Goal: Transaction & Acquisition: Purchase product/service

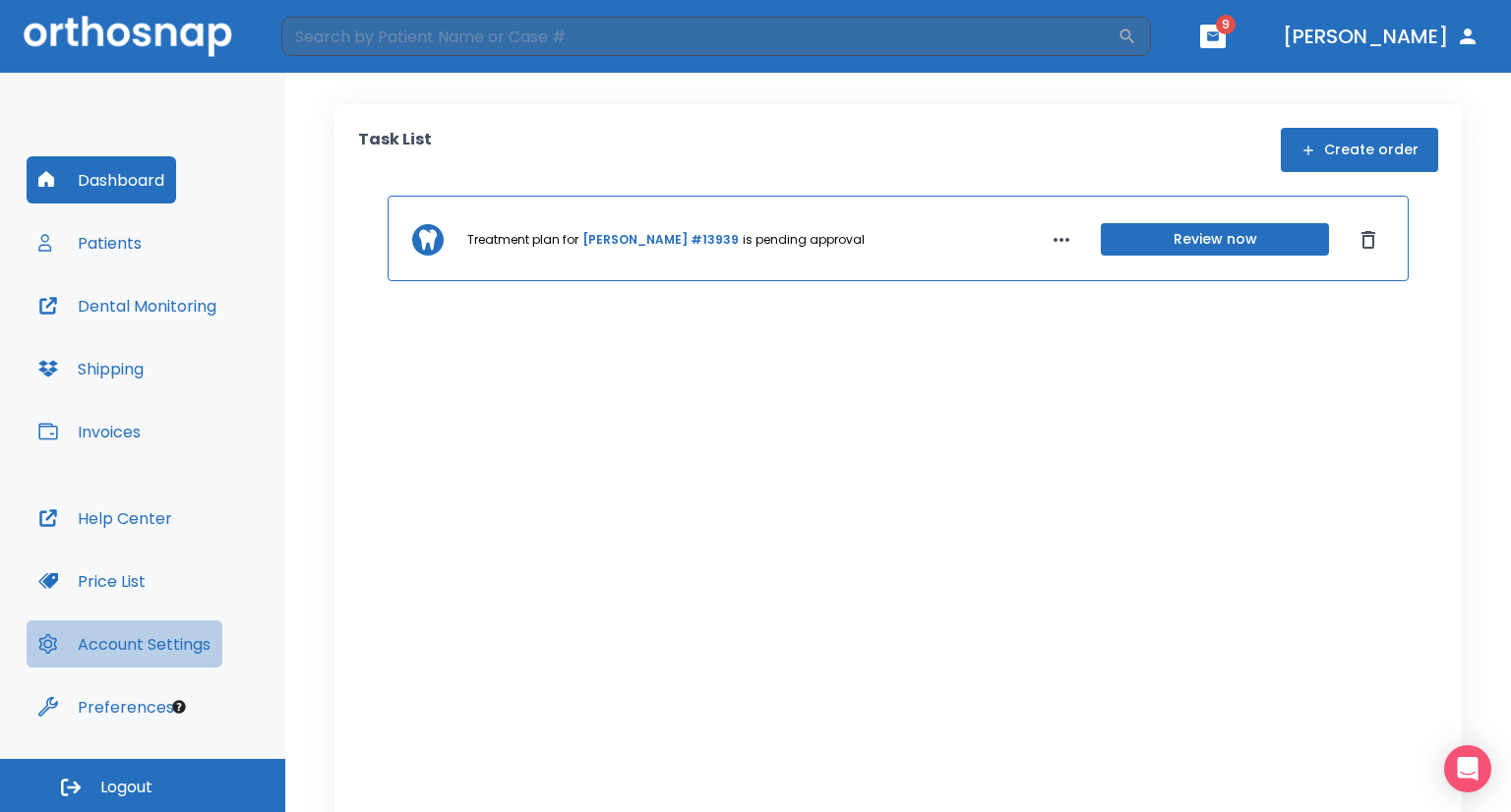
click at [155, 647] on button "Account Settings" at bounding box center [125, 644] width 195 height 47
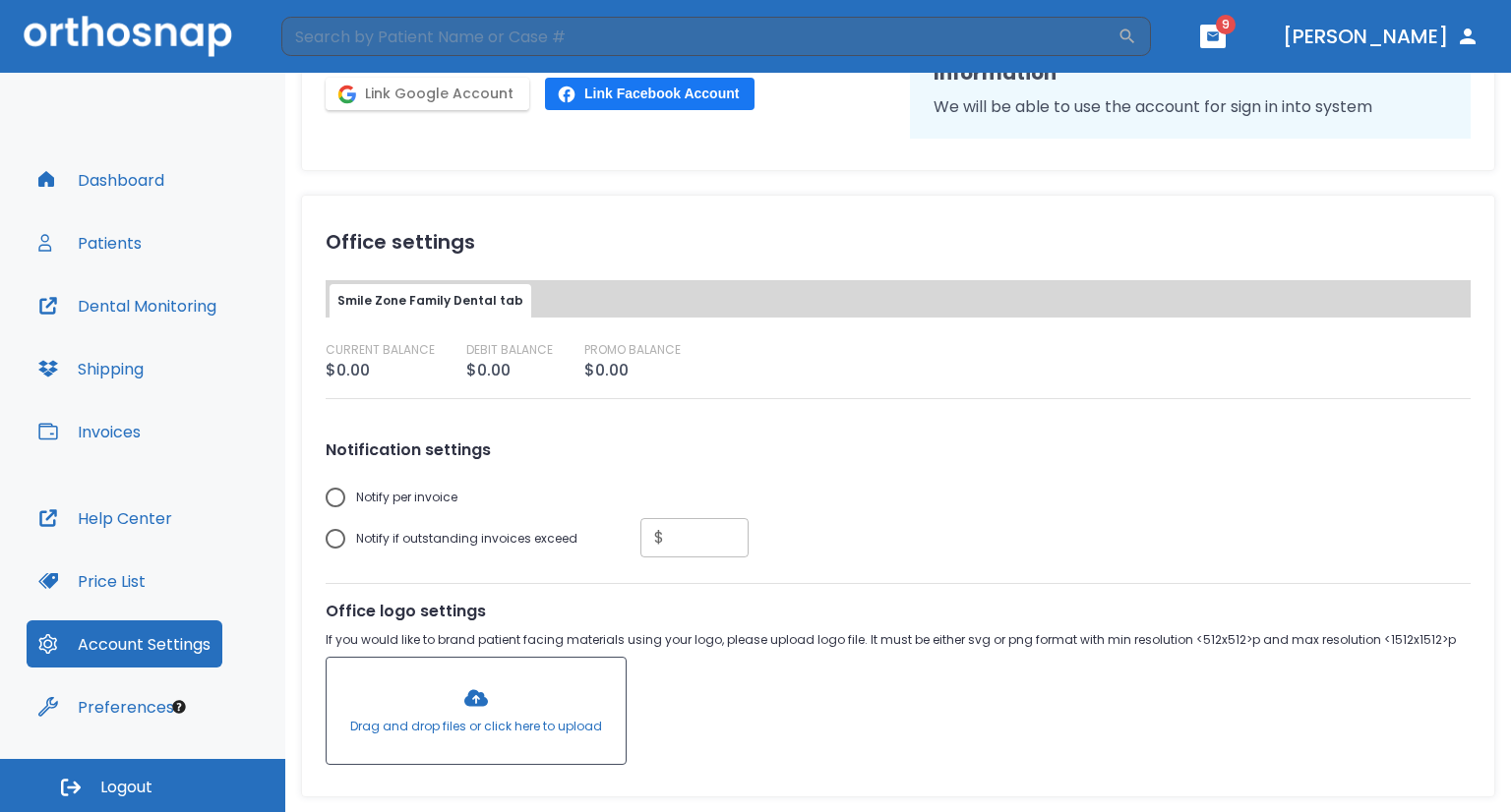
scroll to position [551, 0]
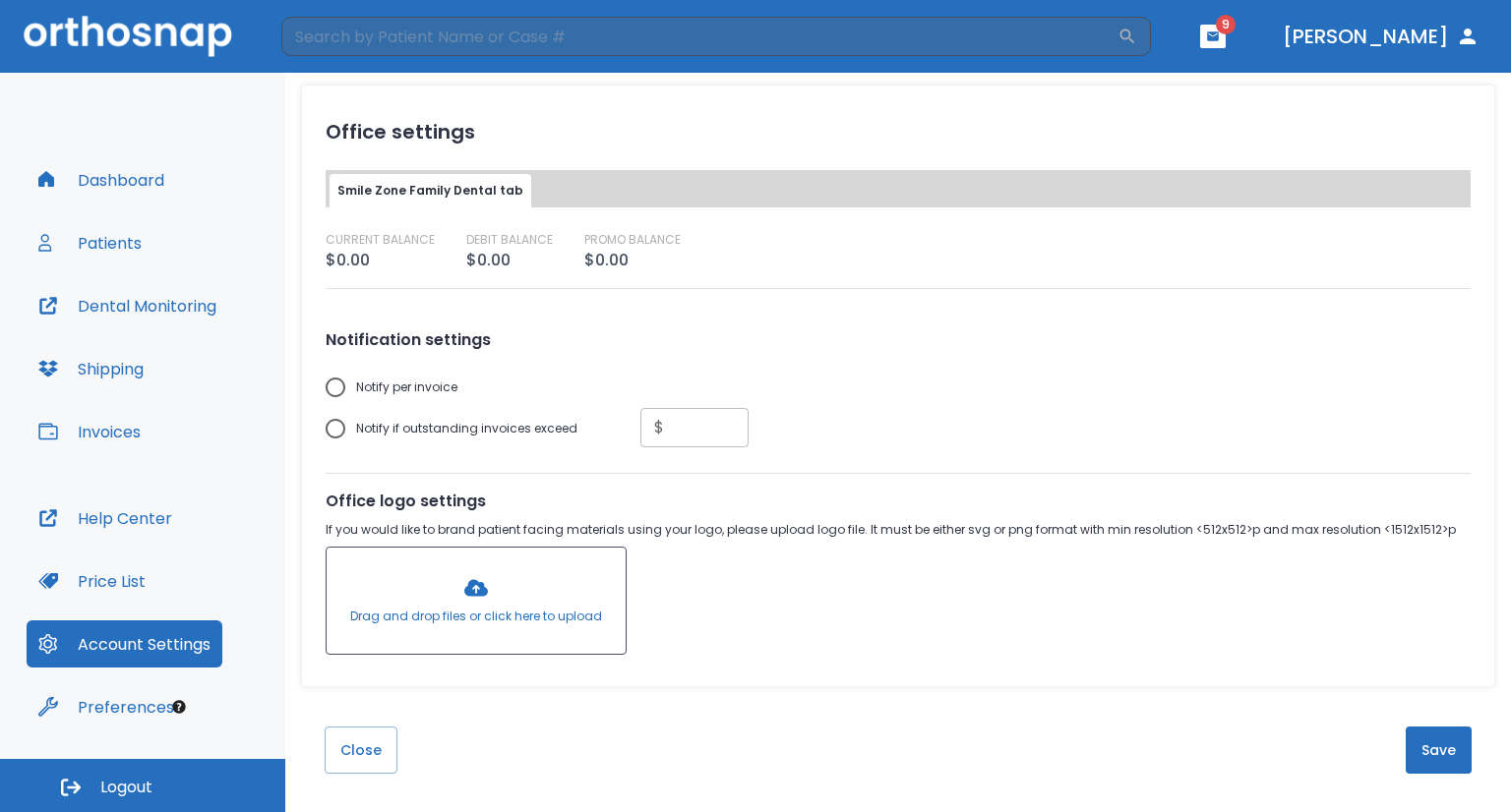
click at [1236, 31] on span "9" at bounding box center [1226, 25] width 20 height 20
click at [1226, 26] on button "button" at bounding box center [1213, 37] width 26 height 24
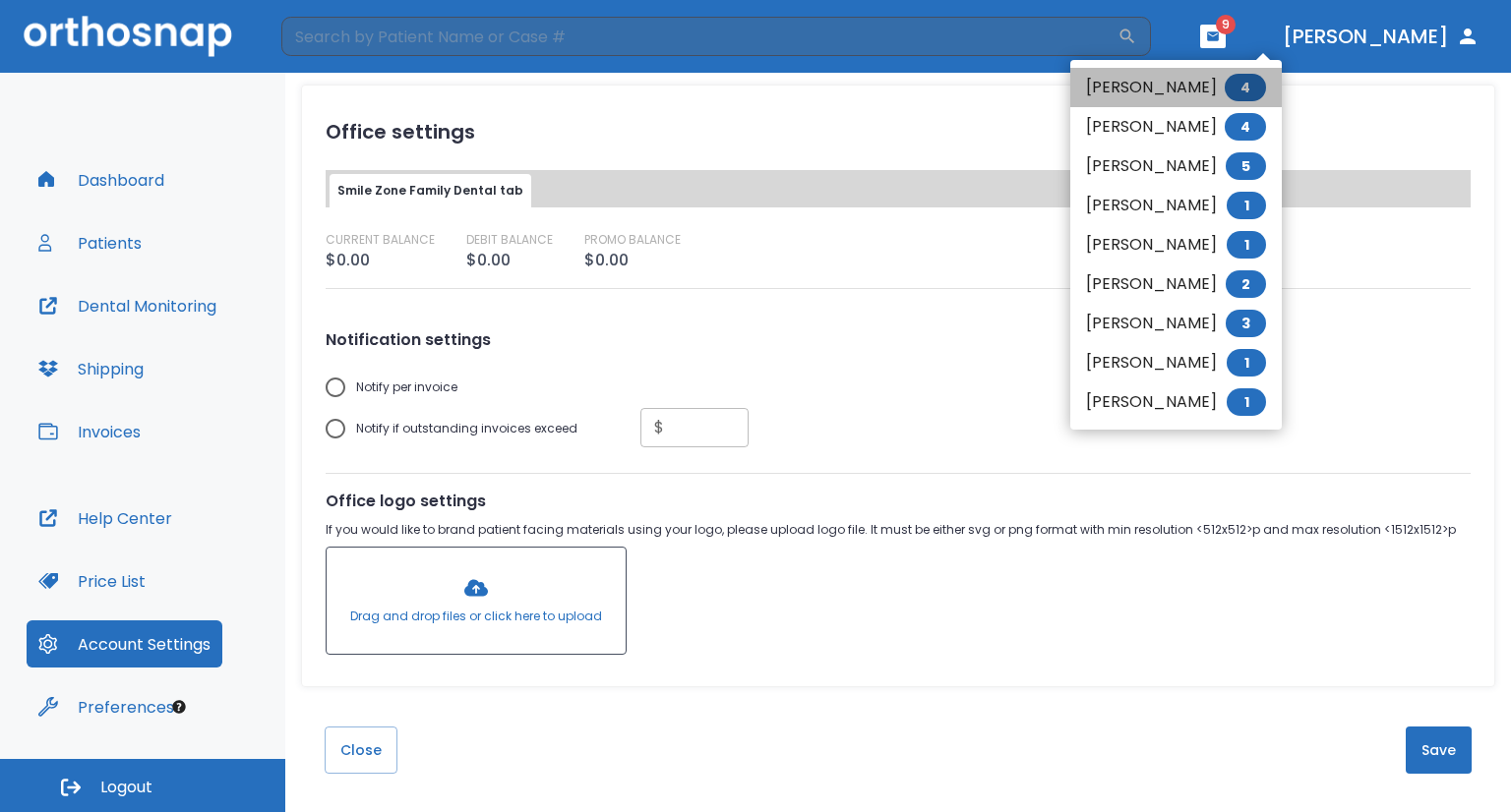
click at [1187, 92] on li "[PERSON_NAME] 4" at bounding box center [1176, 87] width 211 height 39
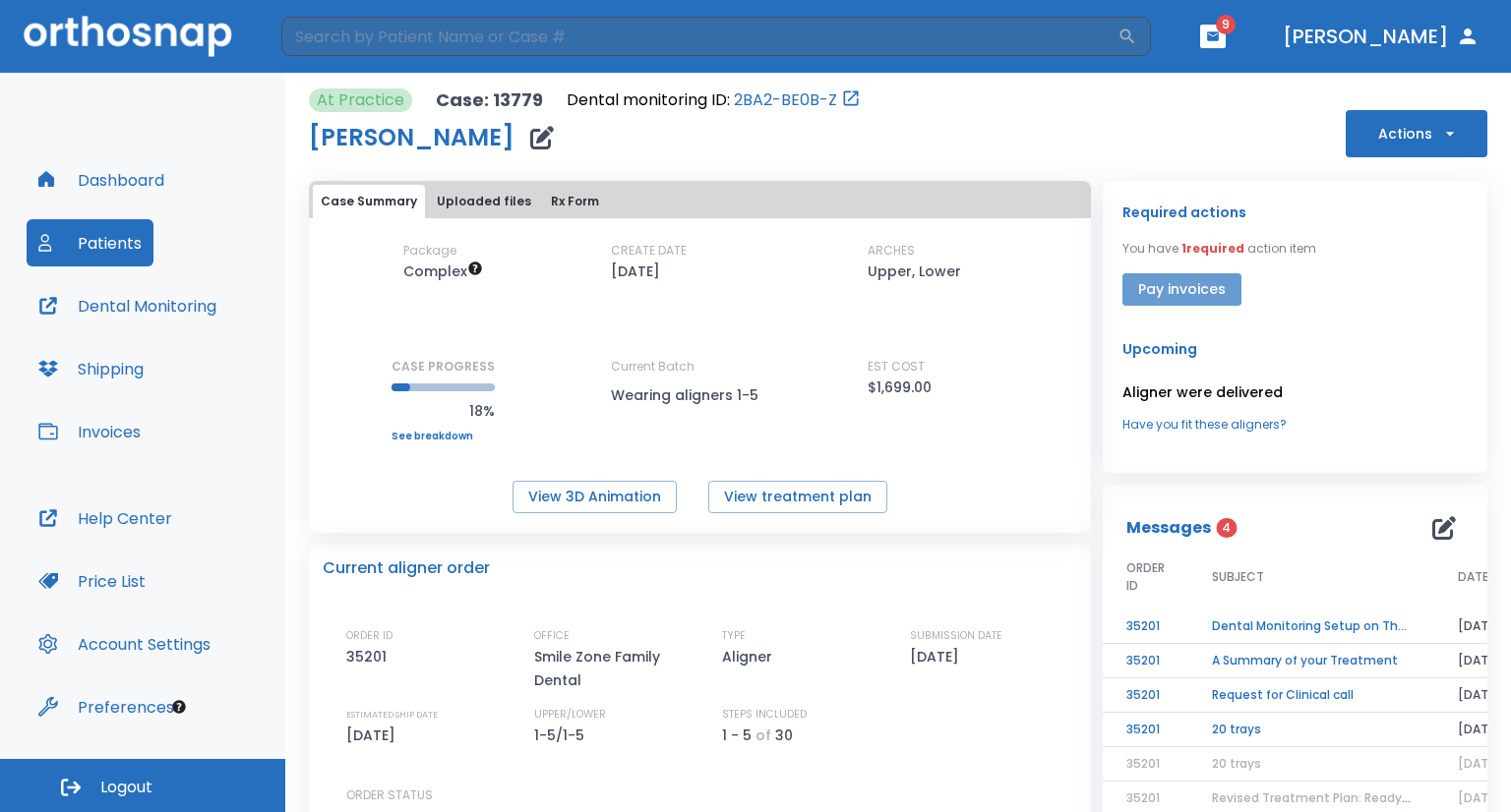
click at [1188, 298] on button "Pay invoices" at bounding box center [1181, 289] width 119 height 33
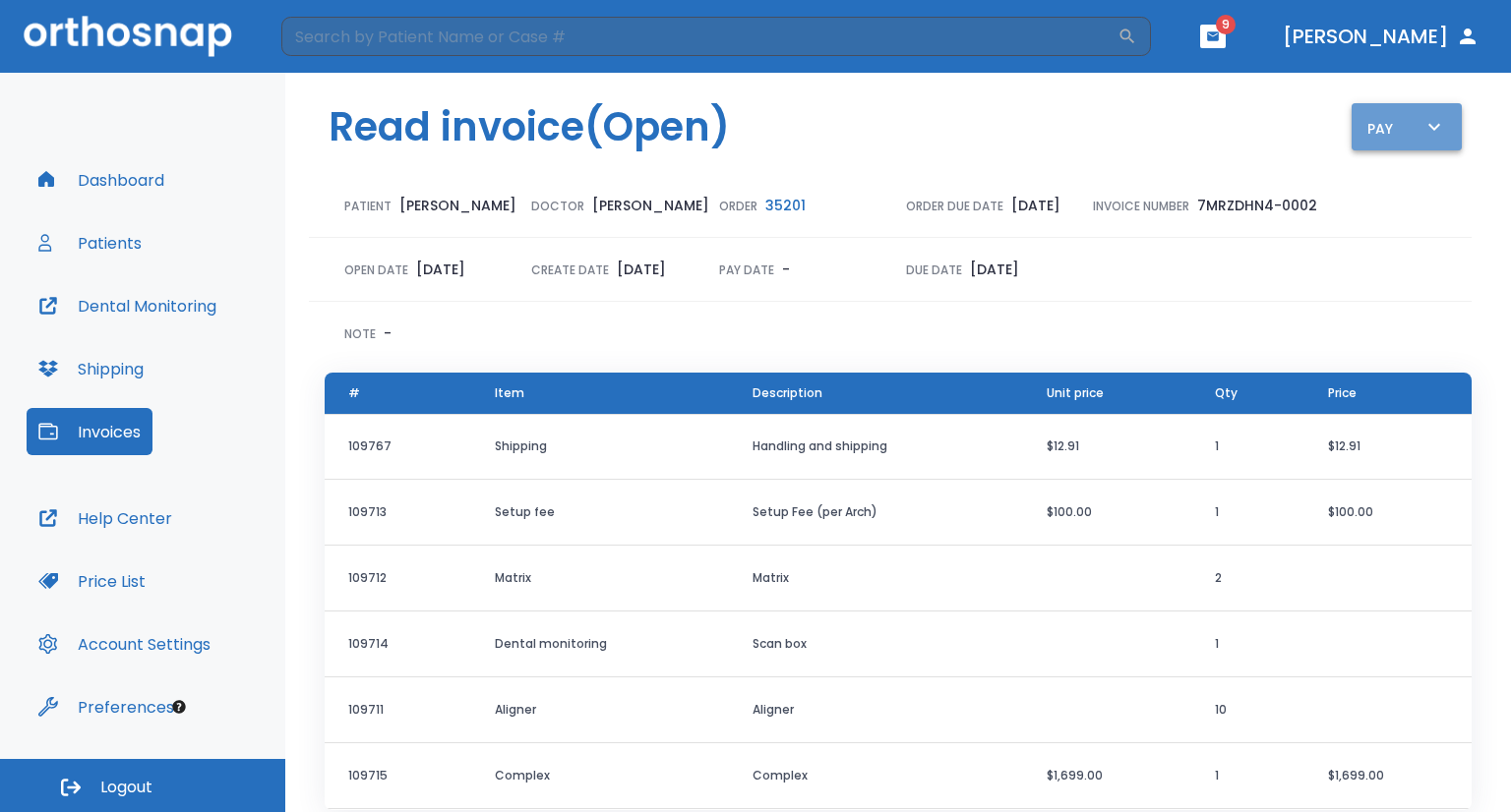
click at [1367, 131] on div "Pay" at bounding box center [1406, 127] width 79 height 25
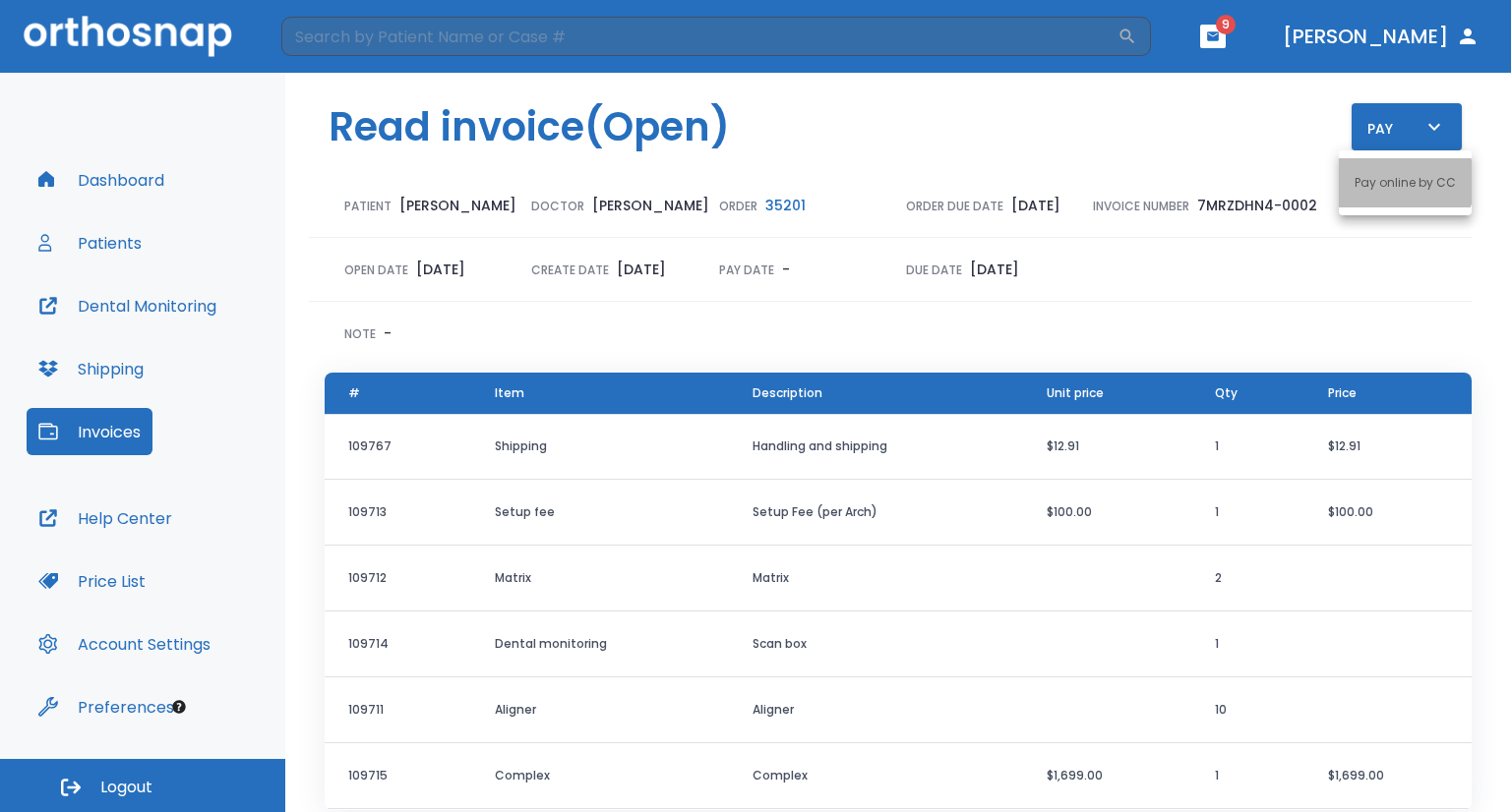
click at [1392, 182] on p "Pay online by CC" at bounding box center [1405, 183] width 102 height 18
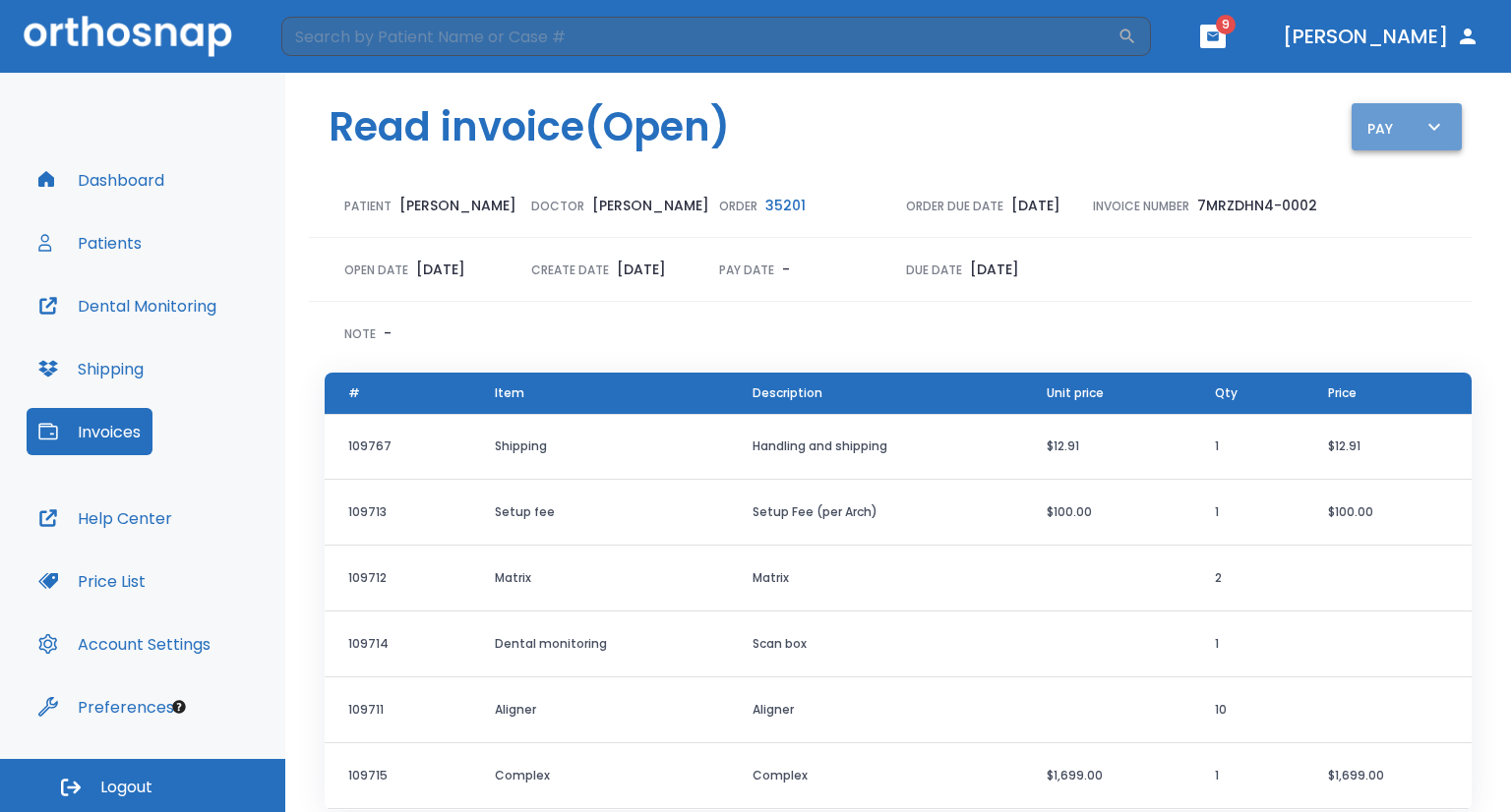
click at [1407, 129] on div "Pay" at bounding box center [1406, 127] width 79 height 25
click at [1217, 263] on div at bounding box center [756, 406] width 1511 height 812
click at [1219, 39] on icon "button" at bounding box center [1213, 36] width 12 height 9
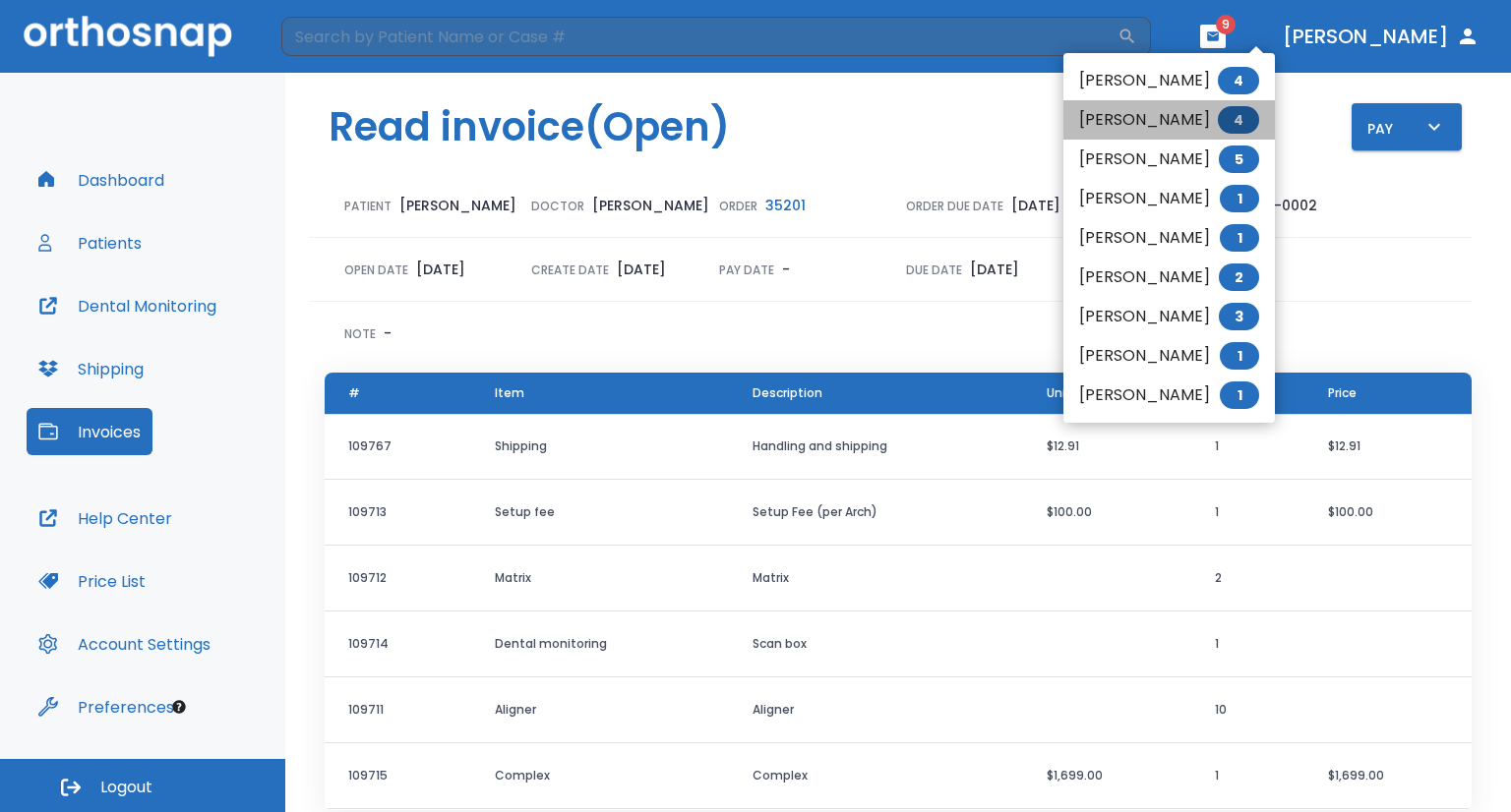
click at [1213, 114] on li "[PERSON_NAME] 4" at bounding box center [1169, 120] width 211 height 39
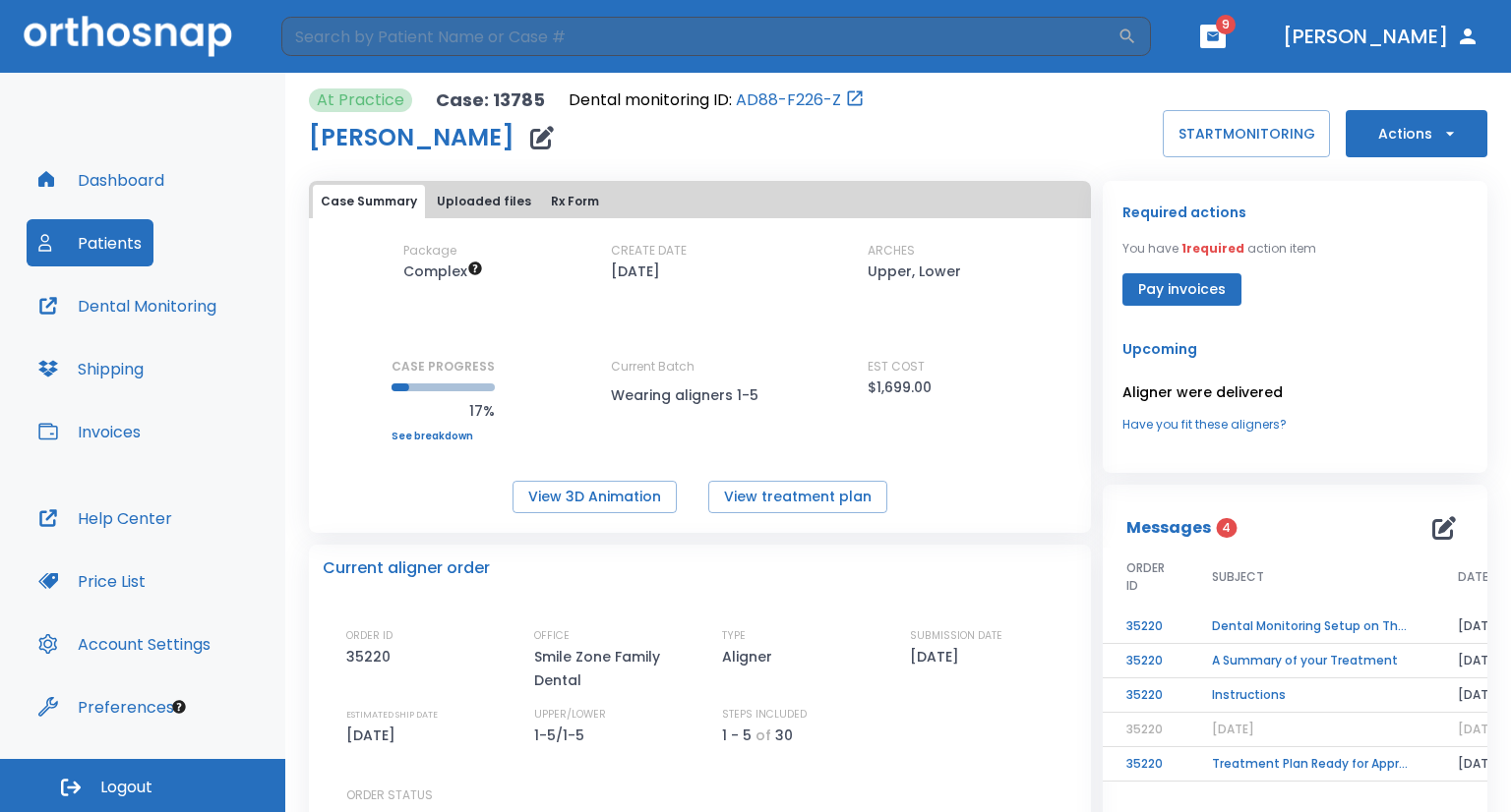
click at [1440, 139] on icon "button" at bounding box center [1450, 134] width 20 height 20
click at [1087, 143] on div at bounding box center [756, 406] width 1511 height 812
click at [1034, 131] on div "At Practice Case: 13785 Dental monitoring ID: AD88-F226-Z [PERSON_NAME] START M…" at bounding box center [898, 123] width 1179 height 69
